Goal: Task Accomplishment & Management: Manage account settings

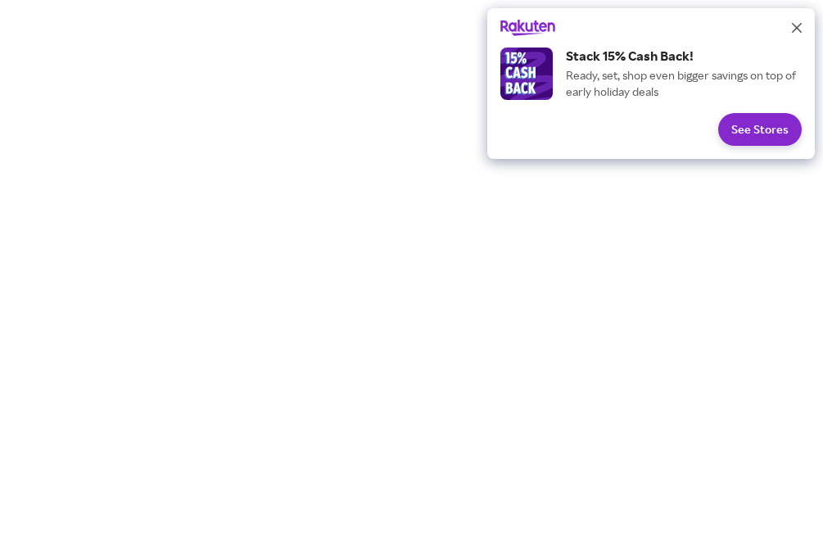
click at [805, 33] on button "Close" at bounding box center [797, 28] width 26 height 26
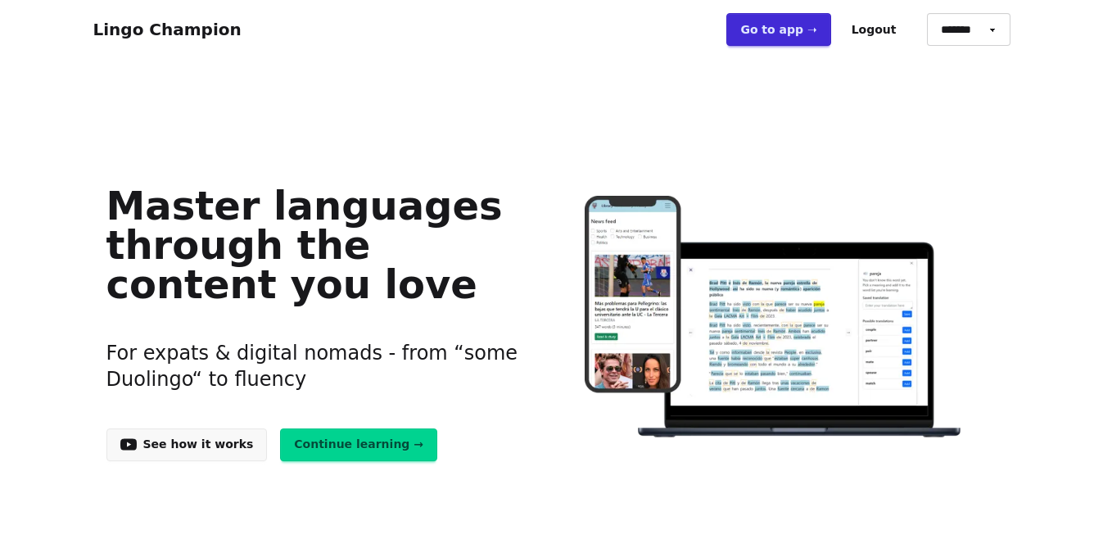
click at [782, 34] on link "Go to app ➝" at bounding box center [779, 29] width 104 height 33
